Goal: Use online tool/utility: Utilize a website feature to perform a specific function

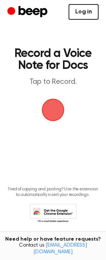
click at [89, 8] on link "Log in" at bounding box center [84, 12] width 30 height 16
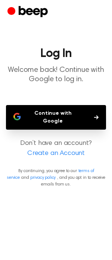
click at [57, 111] on button "Continue with Google" at bounding box center [56, 117] width 100 height 25
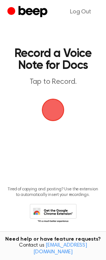
click at [57, 108] on span "button" at bounding box center [53, 110] width 35 height 35
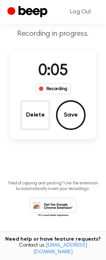
scroll to position [39, 0]
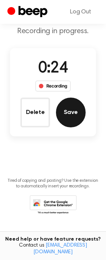
click at [74, 107] on button "Save" at bounding box center [71, 112] width 30 height 30
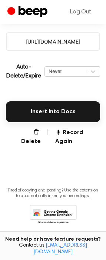
scroll to position [136, 0]
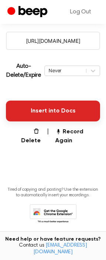
click at [70, 110] on button "Insert into Docs" at bounding box center [53, 110] width 94 height 21
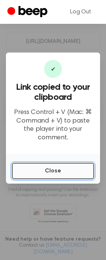
click at [51, 168] on button "Close" at bounding box center [53, 171] width 83 height 16
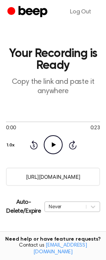
scroll to position [46, 0]
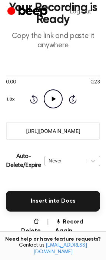
click at [78, 166] on div "Never" at bounding box center [73, 161] width 56 height 10
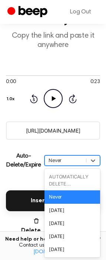
click at [81, 158] on div "Never" at bounding box center [66, 160] width 34 height 7
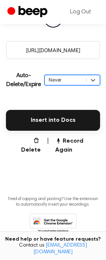
scroll to position [136, 0]
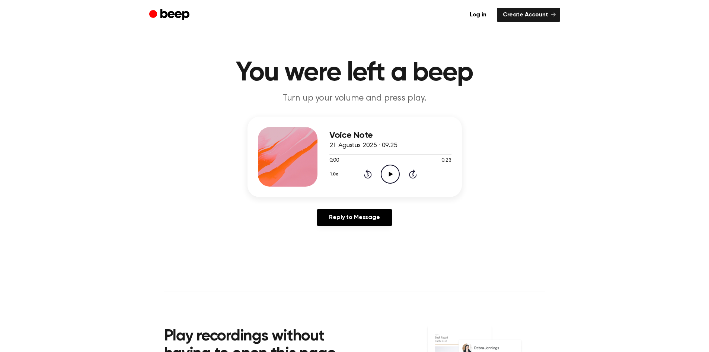
click at [393, 175] on icon "Play Audio" at bounding box center [390, 173] width 19 height 19
click at [358, 151] on div at bounding box center [390, 154] width 122 height 6
click at [389, 155] on div at bounding box center [390, 154] width 122 height 6
